Goal: Information Seeking & Learning: Learn about a topic

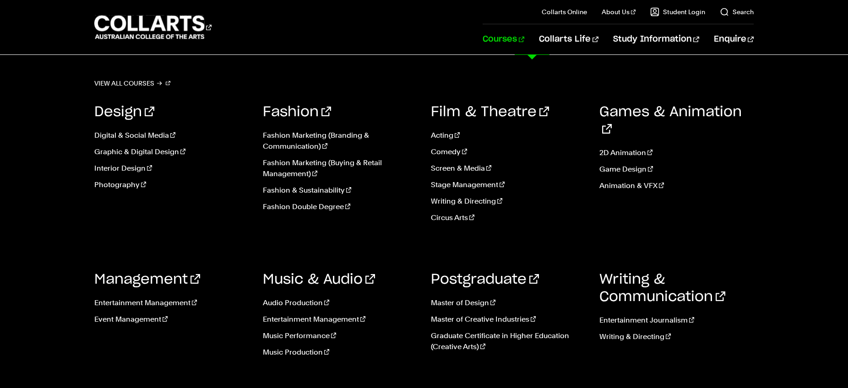
click at [524, 40] on link "Courses" at bounding box center [503, 39] width 42 height 30
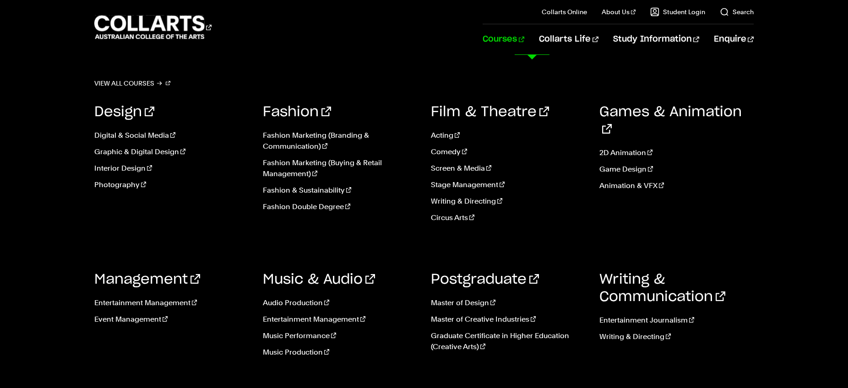
scroll to position [2, 0]
click at [154, 155] on link "Graphic & Digital Design" at bounding box center [171, 151] width 155 height 11
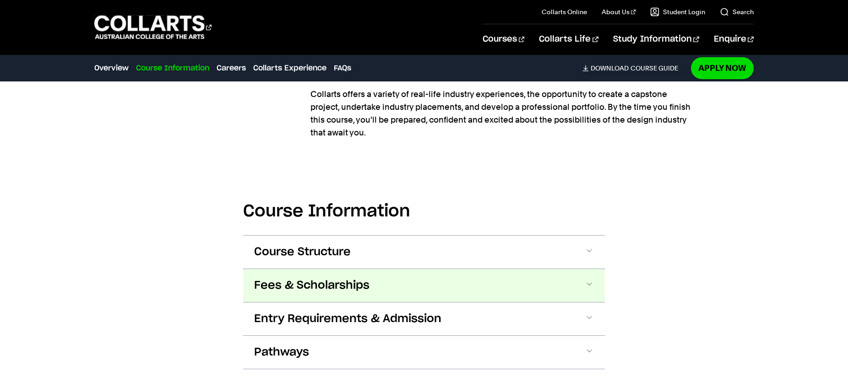
click at [313, 288] on span "Fees & Scholarships" at bounding box center [311, 285] width 115 height 15
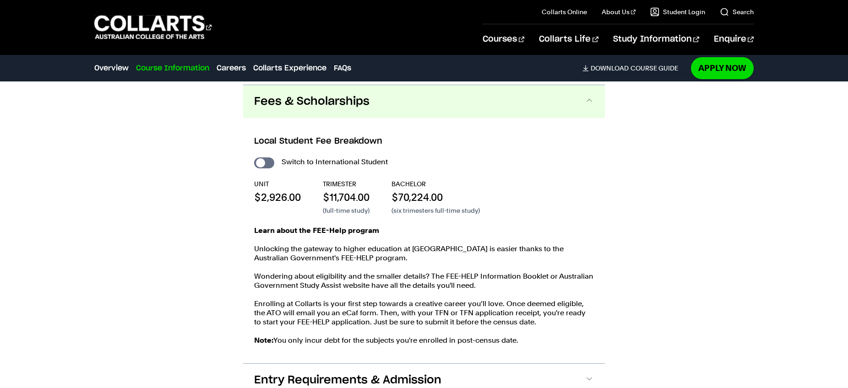
scroll to position [1063, 0]
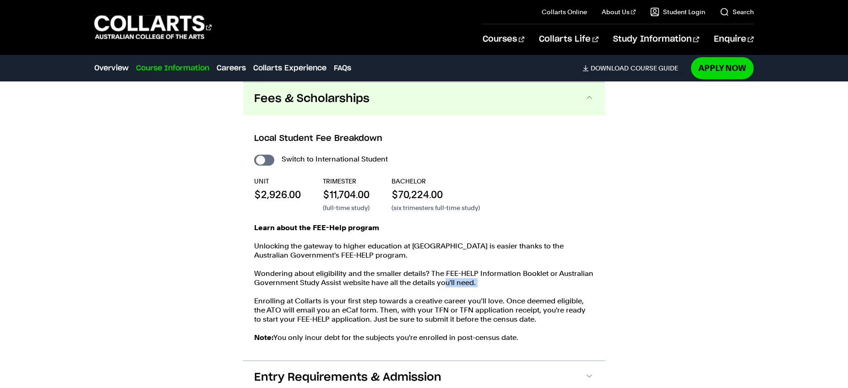
drag, startPoint x: 444, startPoint y: 280, endPoint x: 462, endPoint y: 292, distance: 21.7
click at [462, 292] on div "Learn about the FEE-Help program Unlocking the gateway to higher education at C…" at bounding box center [424, 287] width 340 height 128
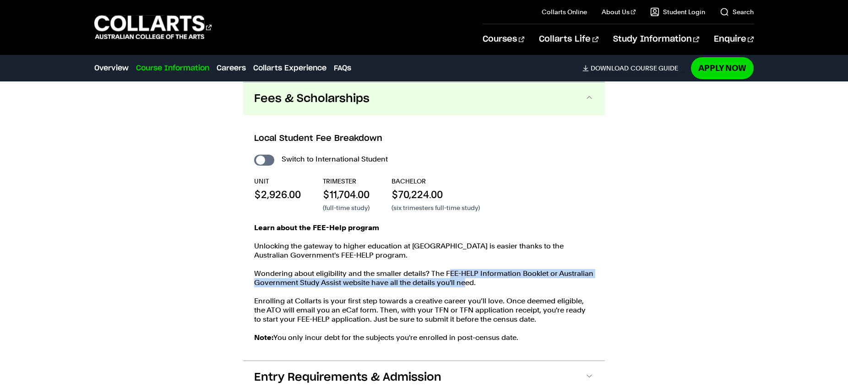
drag, startPoint x: 452, startPoint y: 279, endPoint x: 466, endPoint y: 283, distance: 14.9
click at [465, 284] on p "Wondering about eligibility and the smaller details? The FEE-HELP Information B…" at bounding box center [424, 278] width 340 height 18
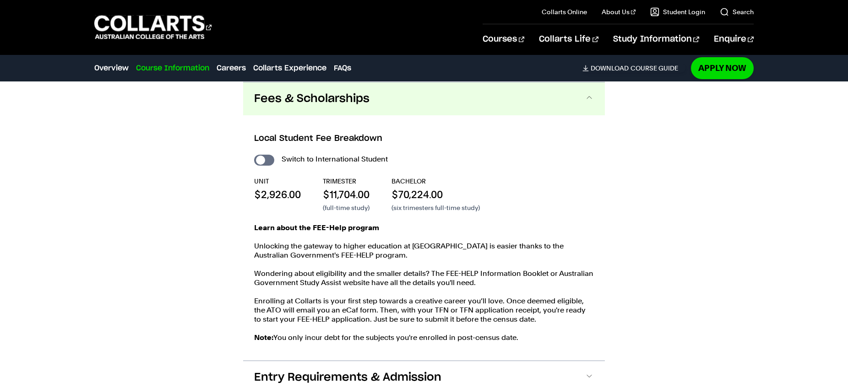
click at [466, 283] on p "Wondering about eligibility and the smaller details? The FEE-HELP Information B…" at bounding box center [424, 278] width 340 height 18
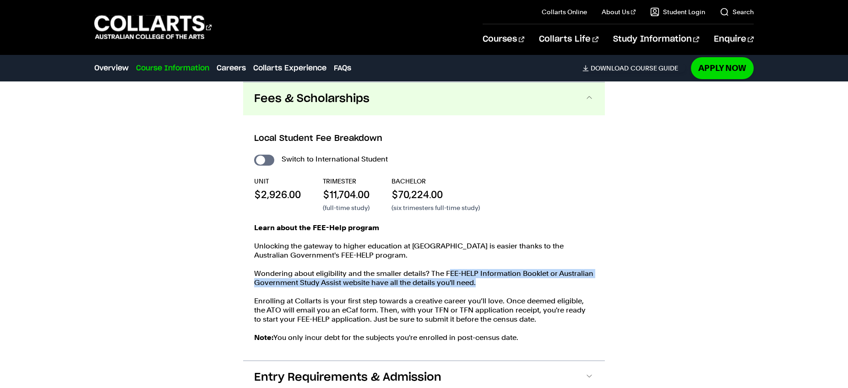
drag, startPoint x: 447, startPoint y: 275, endPoint x: 484, endPoint y: 279, distance: 37.8
click at [484, 279] on p "Wondering about eligibility and the smaller details? The FEE-HELP Information B…" at bounding box center [424, 278] width 340 height 18
drag, startPoint x: 444, startPoint y: 274, endPoint x: 465, endPoint y: 284, distance: 23.8
click at [465, 284] on p "Wondering about eligibility and the smaller details? The FEE-HELP Information B…" at bounding box center [424, 278] width 340 height 18
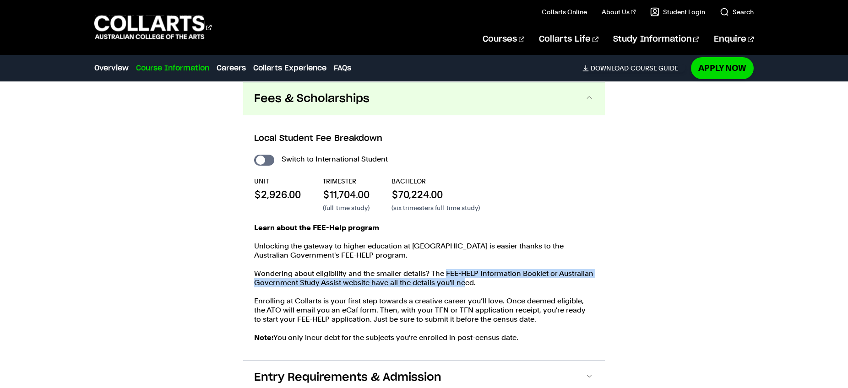
click at [465, 284] on p "Wondering about eligibility and the smaller details? The FEE-HELP Information B…" at bounding box center [424, 278] width 340 height 18
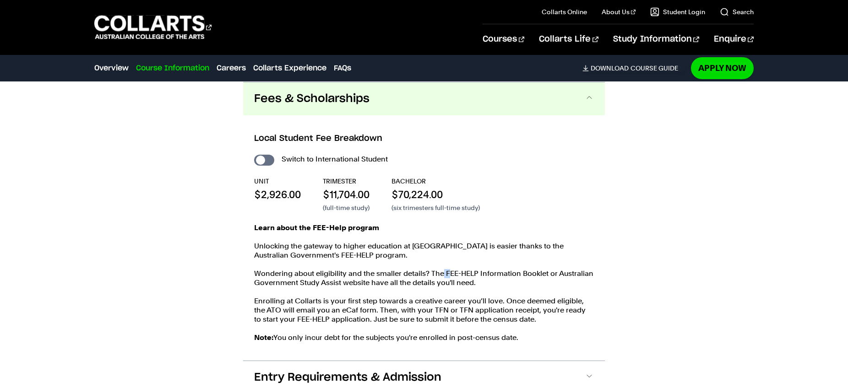
drag, startPoint x: 448, startPoint y: 274, endPoint x: 429, endPoint y: 276, distance: 18.5
click at [431, 276] on p "Wondering about eligibility and the smaller details? The FEE-HELP Information B…" at bounding box center [424, 278] width 340 height 18
click at [302, 280] on p "Wondering about eligibility and the smaller details? The FEE-HELP Information B…" at bounding box center [424, 278] width 340 height 18
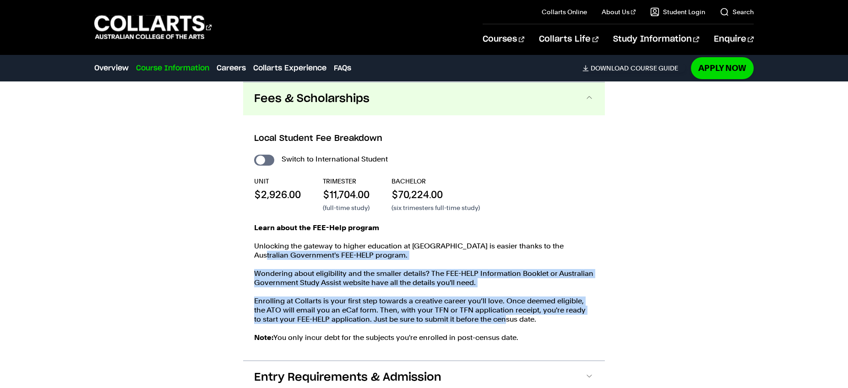
drag, startPoint x: 259, startPoint y: 253, endPoint x: 480, endPoint y: 322, distance: 231.5
click at [480, 322] on div "Learn about the FEE-Help program Unlocking the gateway to higher education at C…" at bounding box center [424, 287] width 340 height 128
click at [481, 322] on p "Enrolling at Collarts is your first step towards a creative career you’ll love.…" at bounding box center [424, 310] width 340 height 27
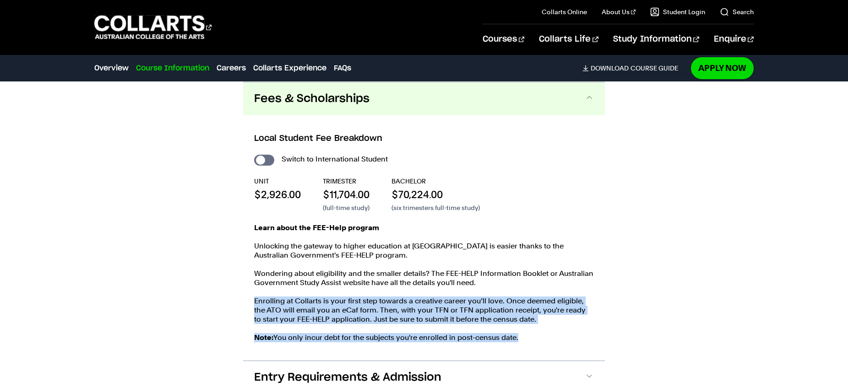
drag, startPoint x: 531, startPoint y: 339, endPoint x: 333, endPoint y: 285, distance: 205.4
click at [339, 289] on div "Learn about the FEE-Help program Unlocking the gateway to higher education at C…" at bounding box center [424, 287] width 340 height 128
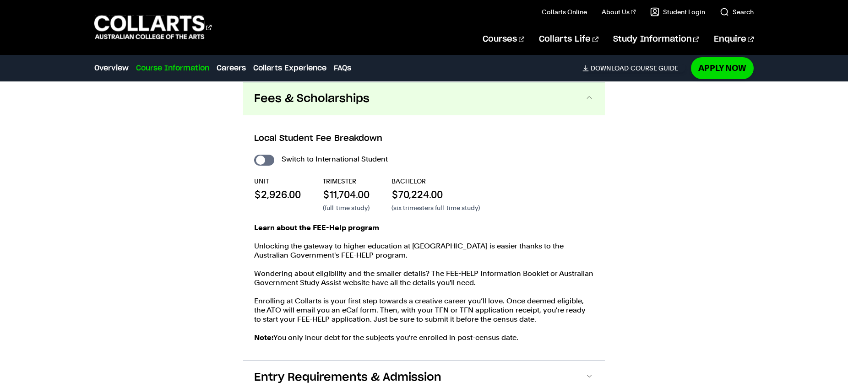
click at [313, 274] on p "Wondering about eligibility and the smaller details? The FEE-HELP Information B…" at bounding box center [424, 278] width 340 height 18
drag, startPoint x: 338, startPoint y: 184, endPoint x: 450, endPoint y: 207, distance: 115.0
click at [450, 207] on div "UNIT $2,926.00 TRIMESTER $11,704.00 (full-time study) BACHELOR $70,224.00 (six …" at bounding box center [424, 195] width 340 height 36
click at [450, 207] on p "(six trimesters full-time study)" at bounding box center [435, 207] width 88 height 9
drag, startPoint x: 450, startPoint y: 197, endPoint x: 253, endPoint y: 178, distance: 198.7
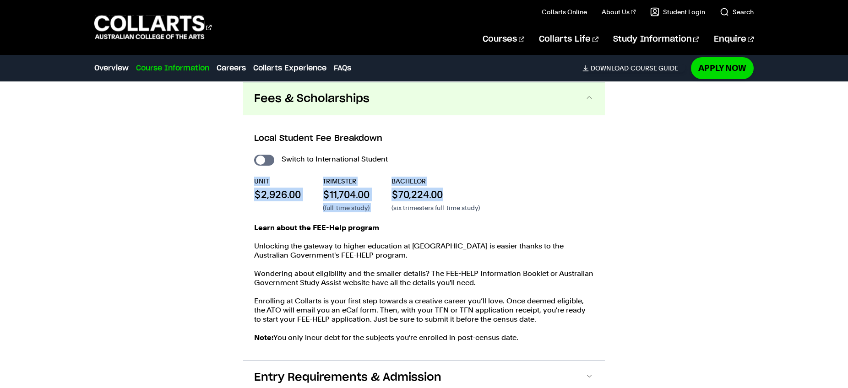
click at [253, 178] on div "Local Student Fee Breakdown Switch to International Student UNIT $2,926.00 TRIM…" at bounding box center [424, 237] width 362 height 245
click at [254, 180] on p "UNIT" at bounding box center [277, 181] width 47 height 9
drag, startPoint x: 254, startPoint y: 178, endPoint x: 323, endPoint y: 207, distance: 74.5
click at [319, 206] on div "UNIT $2,926.00 TRIMESTER $11,704.00 (full-time study) BACHELOR $70,224.00 (six …" at bounding box center [424, 195] width 340 height 36
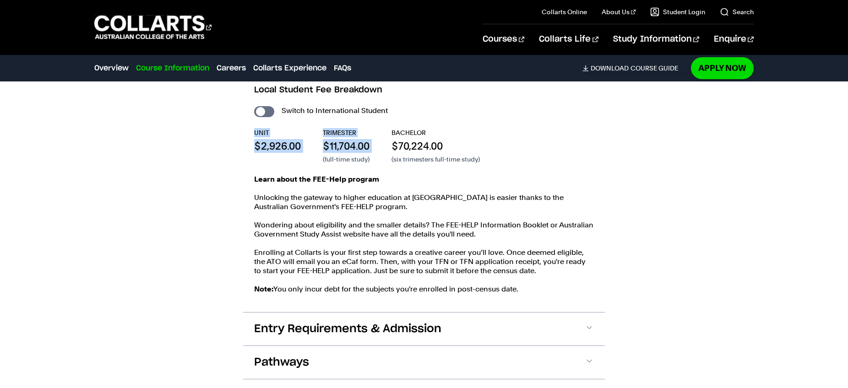
scroll to position [1136, 0]
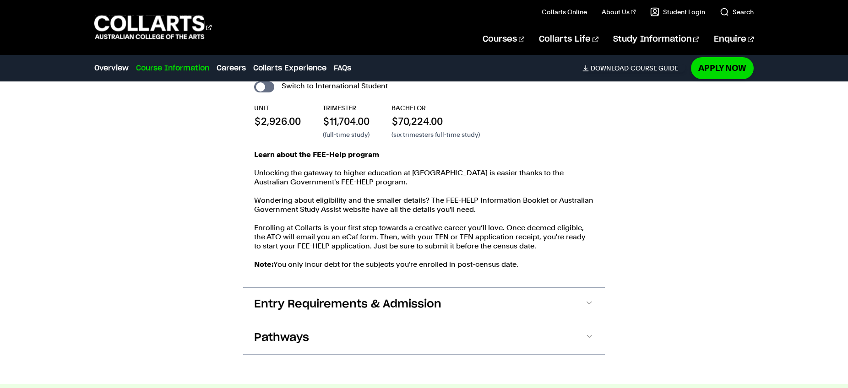
click at [297, 250] on p "Enrolling at Collarts is your first step towards a creative career you’ll love.…" at bounding box center [424, 236] width 340 height 27
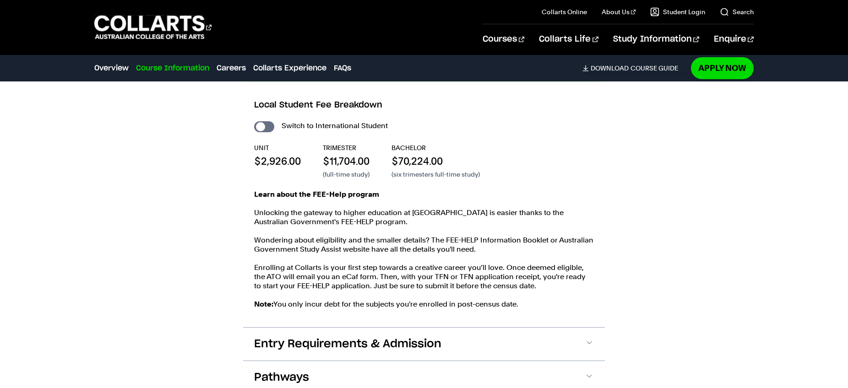
scroll to position [1051, 0]
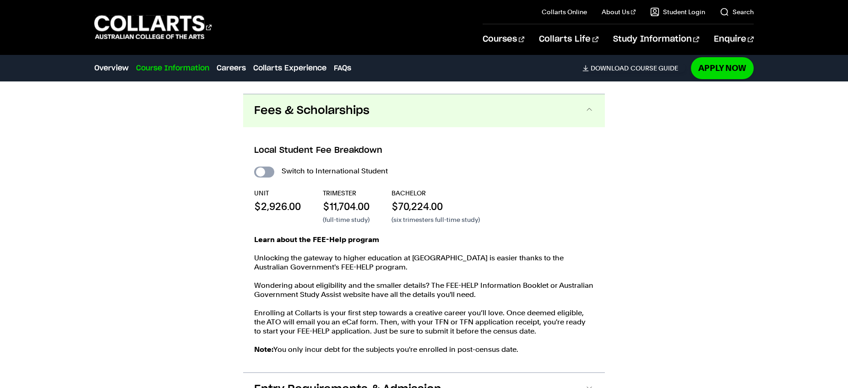
click at [258, 172] on input "International Student" at bounding box center [264, 172] width 20 height 11
checkbox input "true"
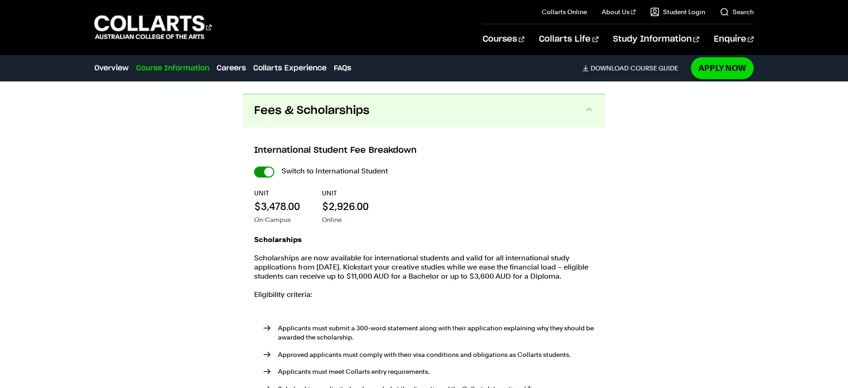
click at [0, 0] on input "International Student" at bounding box center [0, 0] width 0 height 0
checkbox input "false"
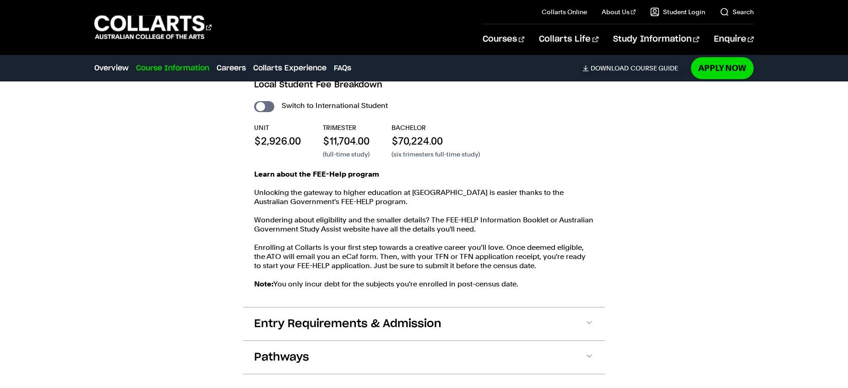
scroll to position [1127, 0]
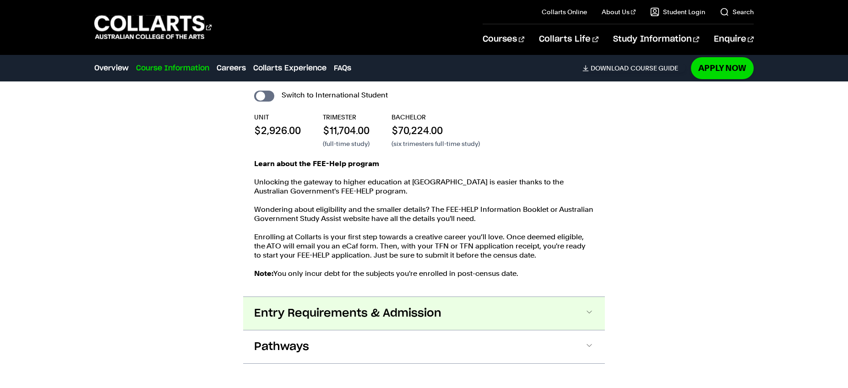
click at [318, 319] on span "Entry Requirements & Admission" at bounding box center [347, 313] width 187 height 15
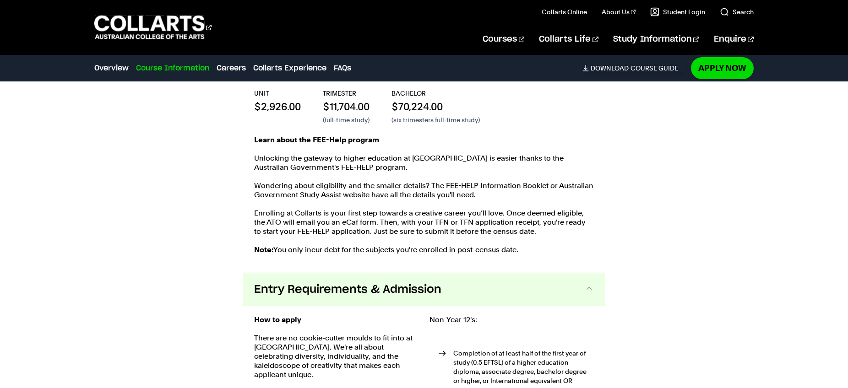
scroll to position [1052, 0]
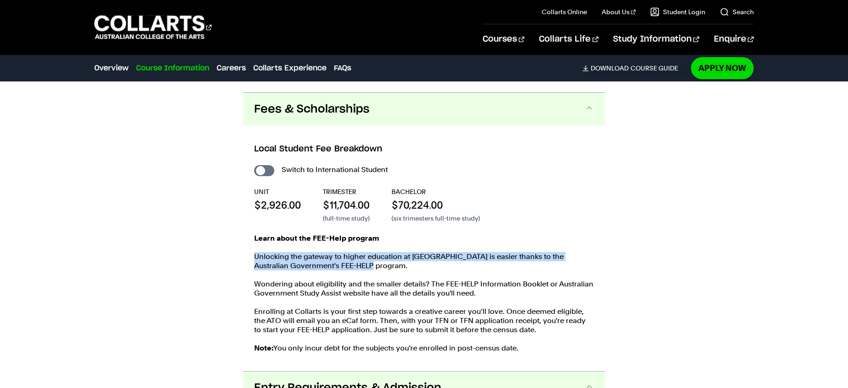
drag, startPoint x: 256, startPoint y: 256, endPoint x: 371, endPoint y: 269, distance: 115.6
click at [371, 269] on p "Unlocking the gateway to higher education at Collarts is easier thanks to the A…" at bounding box center [424, 261] width 340 height 18
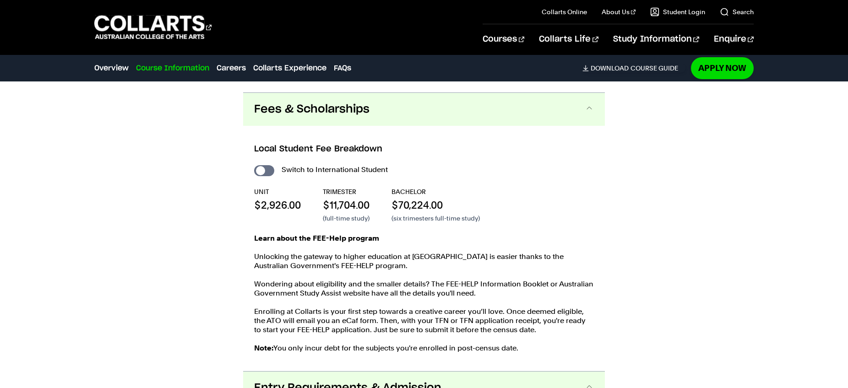
click at [371, 269] on p "Unlocking the gateway to higher education at Collarts is easier thanks to the A…" at bounding box center [424, 261] width 340 height 18
drag, startPoint x: 370, startPoint y: 268, endPoint x: 515, endPoint y: 256, distance: 145.6
click at [515, 256] on p "Unlocking the gateway to higher education at Collarts is easier thanks to the A…" at bounding box center [424, 261] width 340 height 18
copy p "Australian Government's FEE-HELP program."
